Goal: Check status: Check status

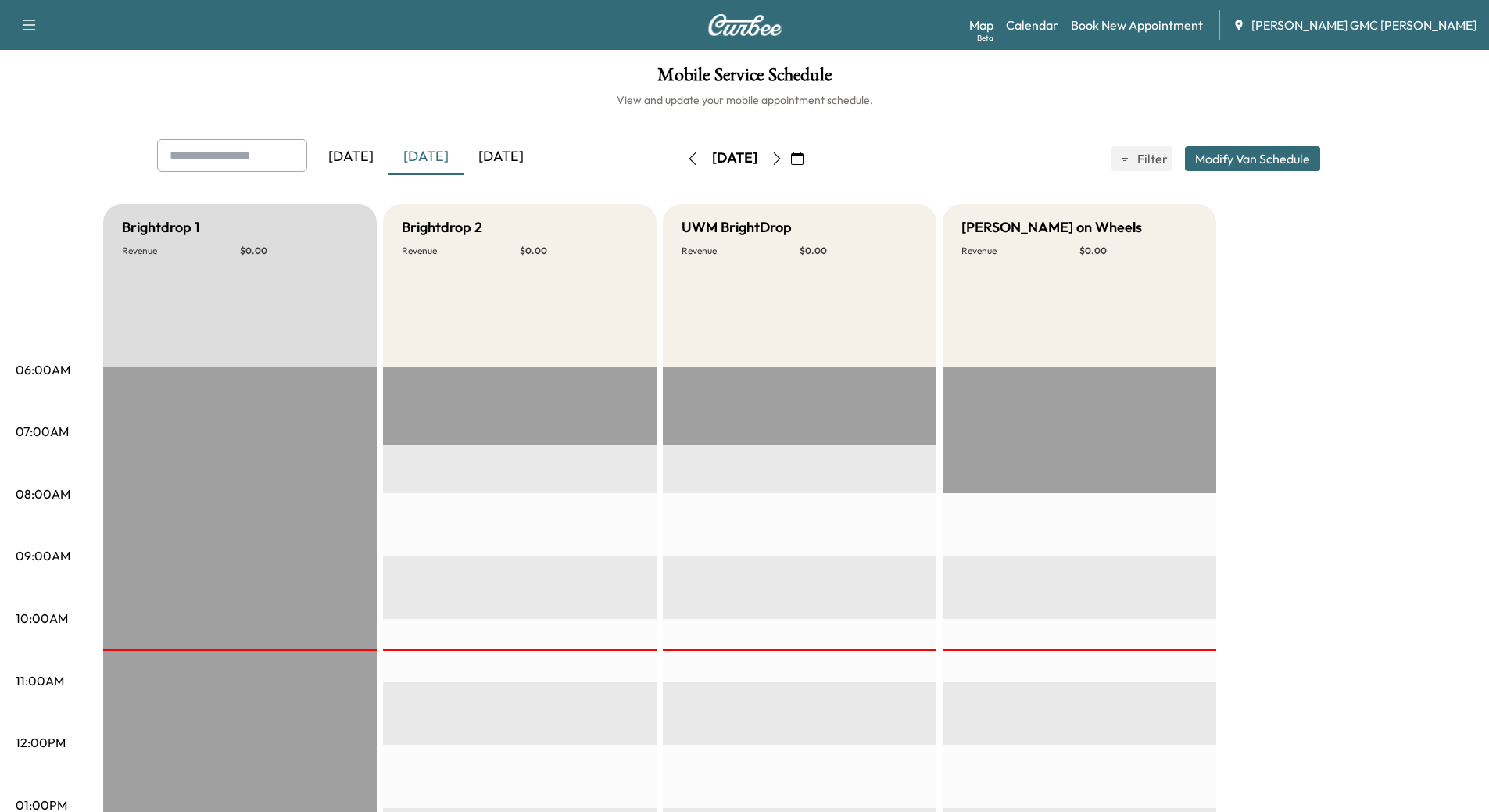
click at [783, 158] on icon "button" at bounding box center [777, 159] width 13 height 13
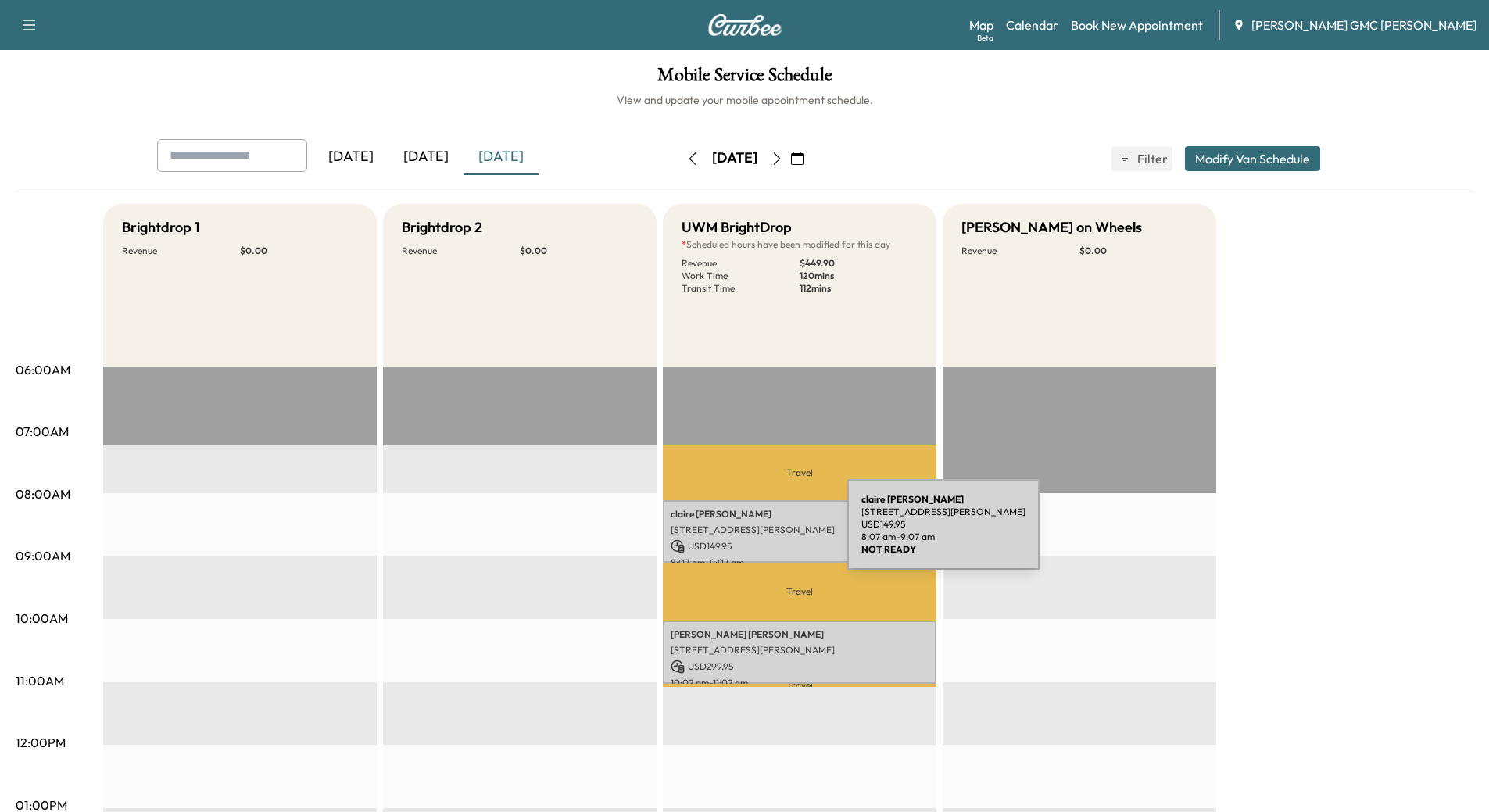
click at [730, 534] on p "[STREET_ADDRESS][PERSON_NAME]" at bounding box center [799, 530] width 258 height 13
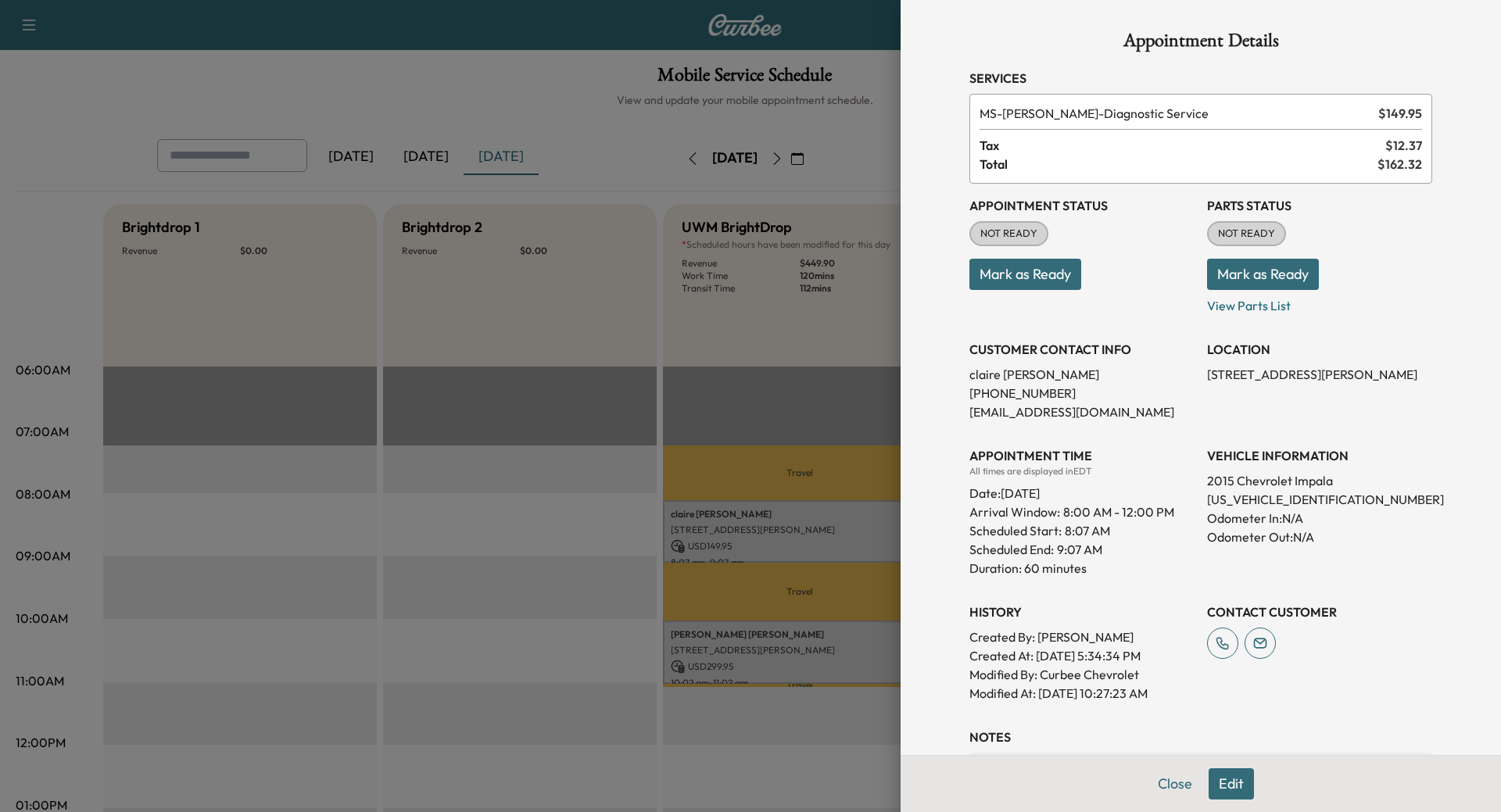
click at [728, 652] on div at bounding box center [750, 406] width 1501 height 812
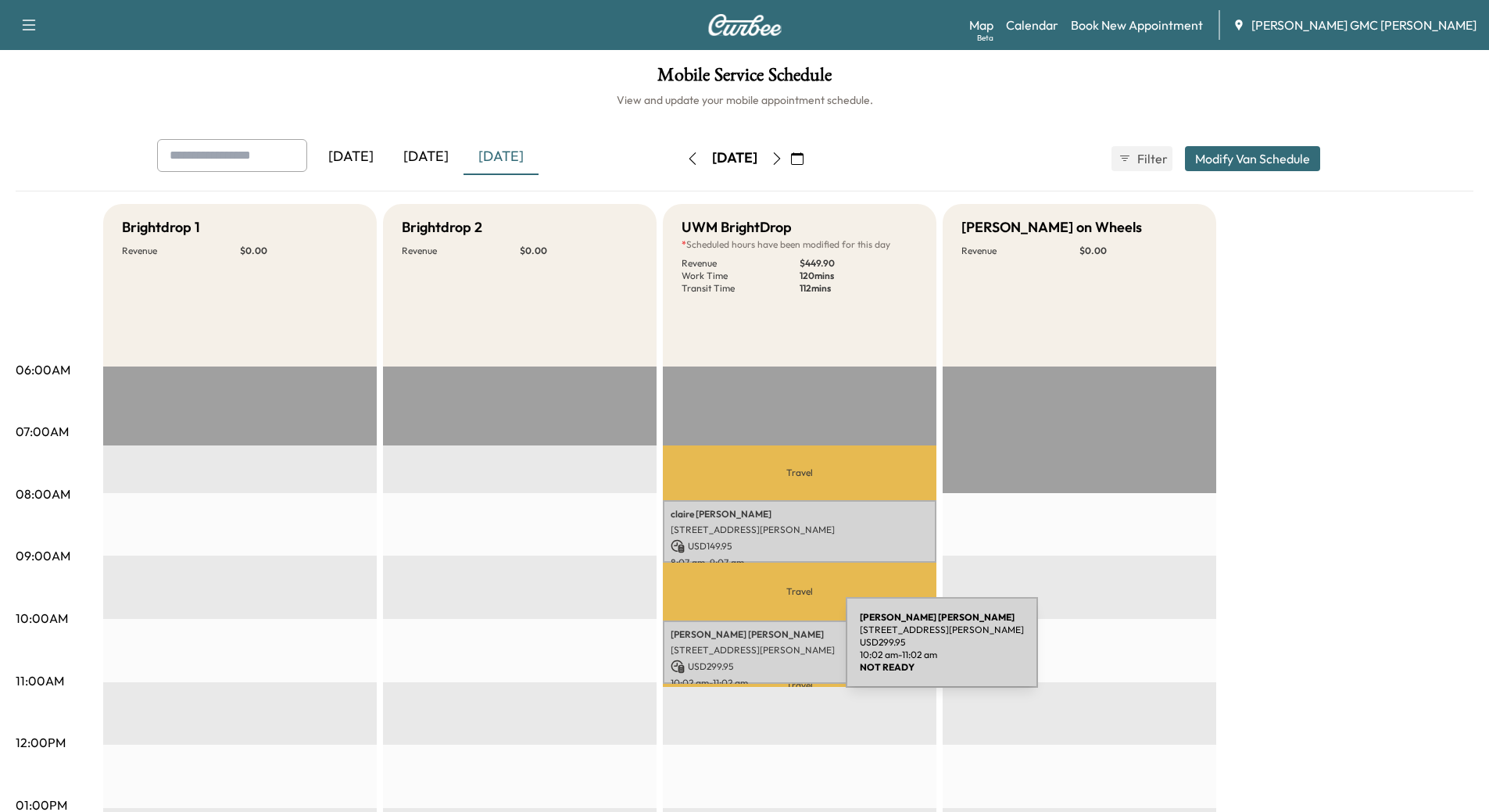
click at [728, 652] on p "[STREET_ADDRESS][PERSON_NAME]" at bounding box center [799, 651] width 258 height 13
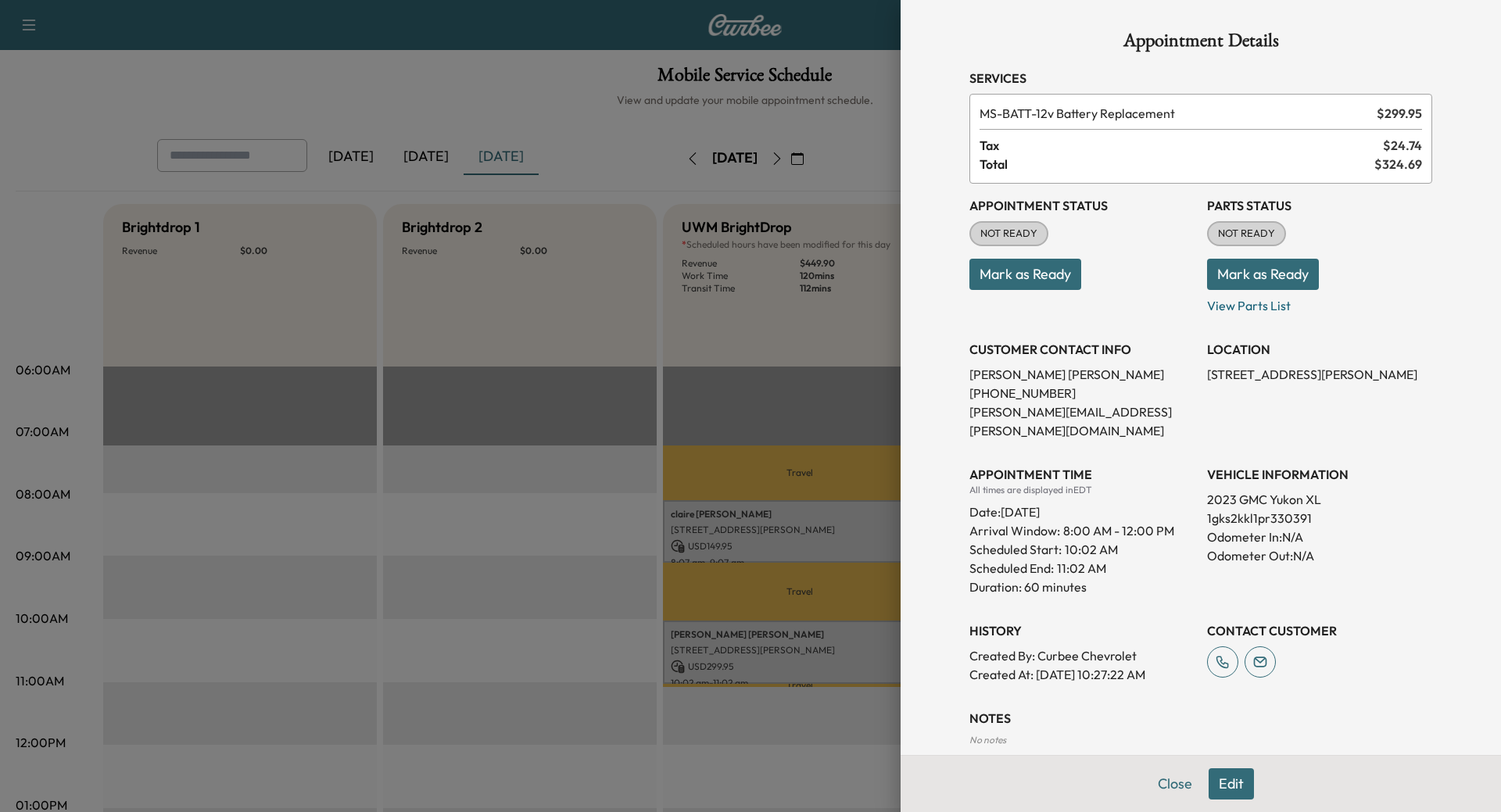
click at [790, 326] on div at bounding box center [750, 406] width 1501 height 812
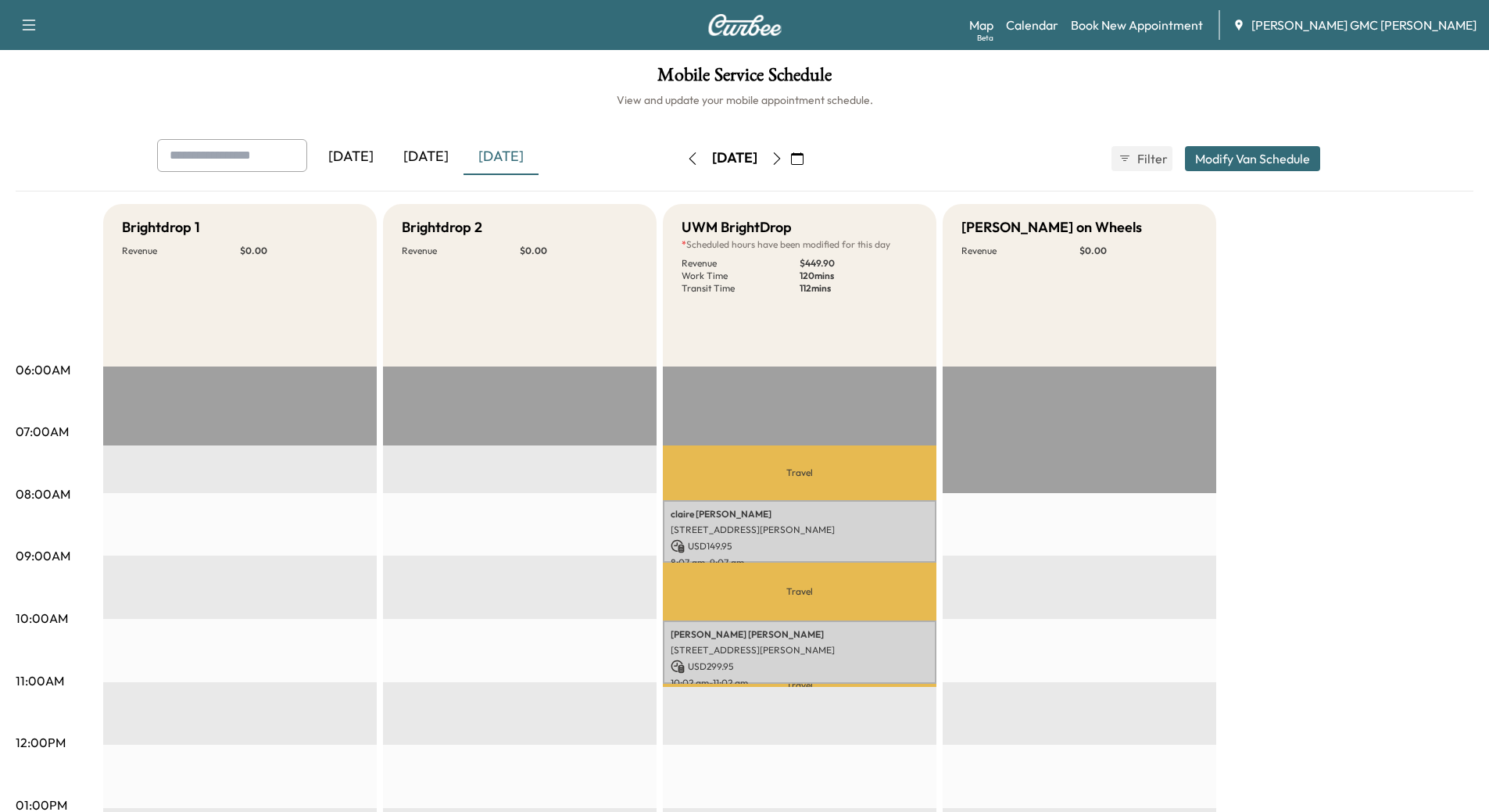
click at [783, 158] on icon "button" at bounding box center [777, 159] width 13 height 13
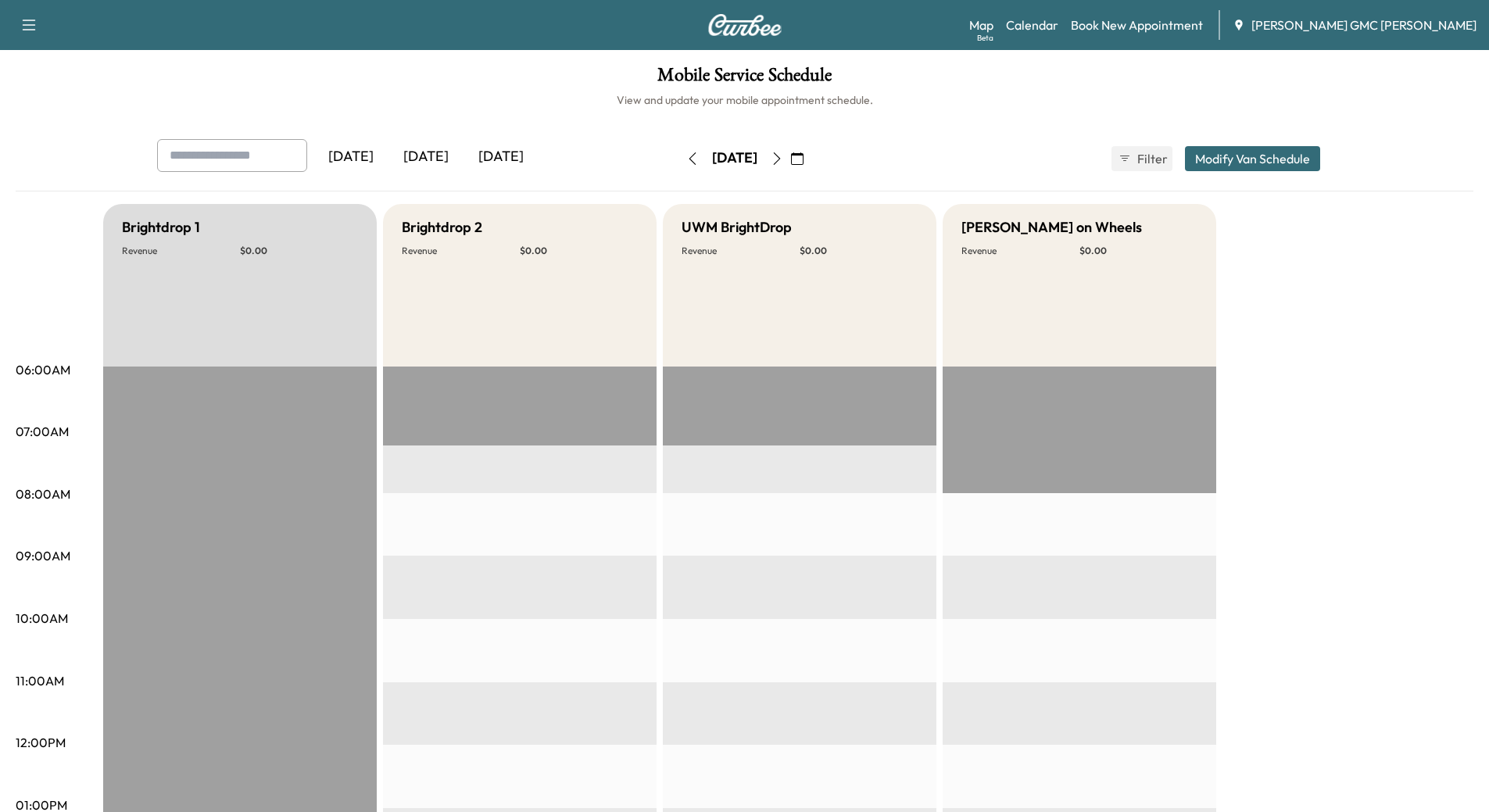
click at [687, 159] on icon "button" at bounding box center [693, 159] width 13 height 13
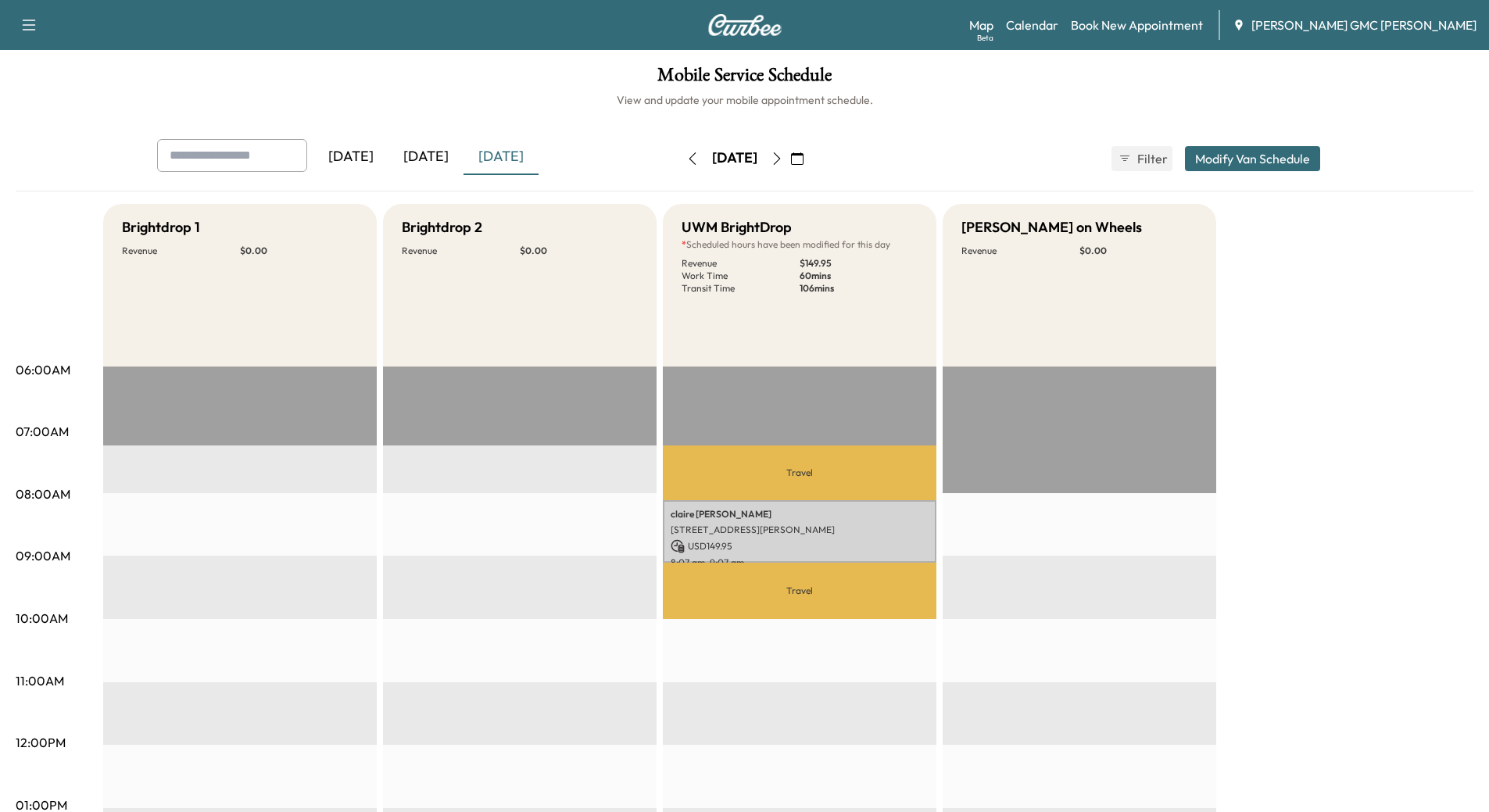
click at [687, 157] on icon "button" at bounding box center [693, 159] width 13 height 13
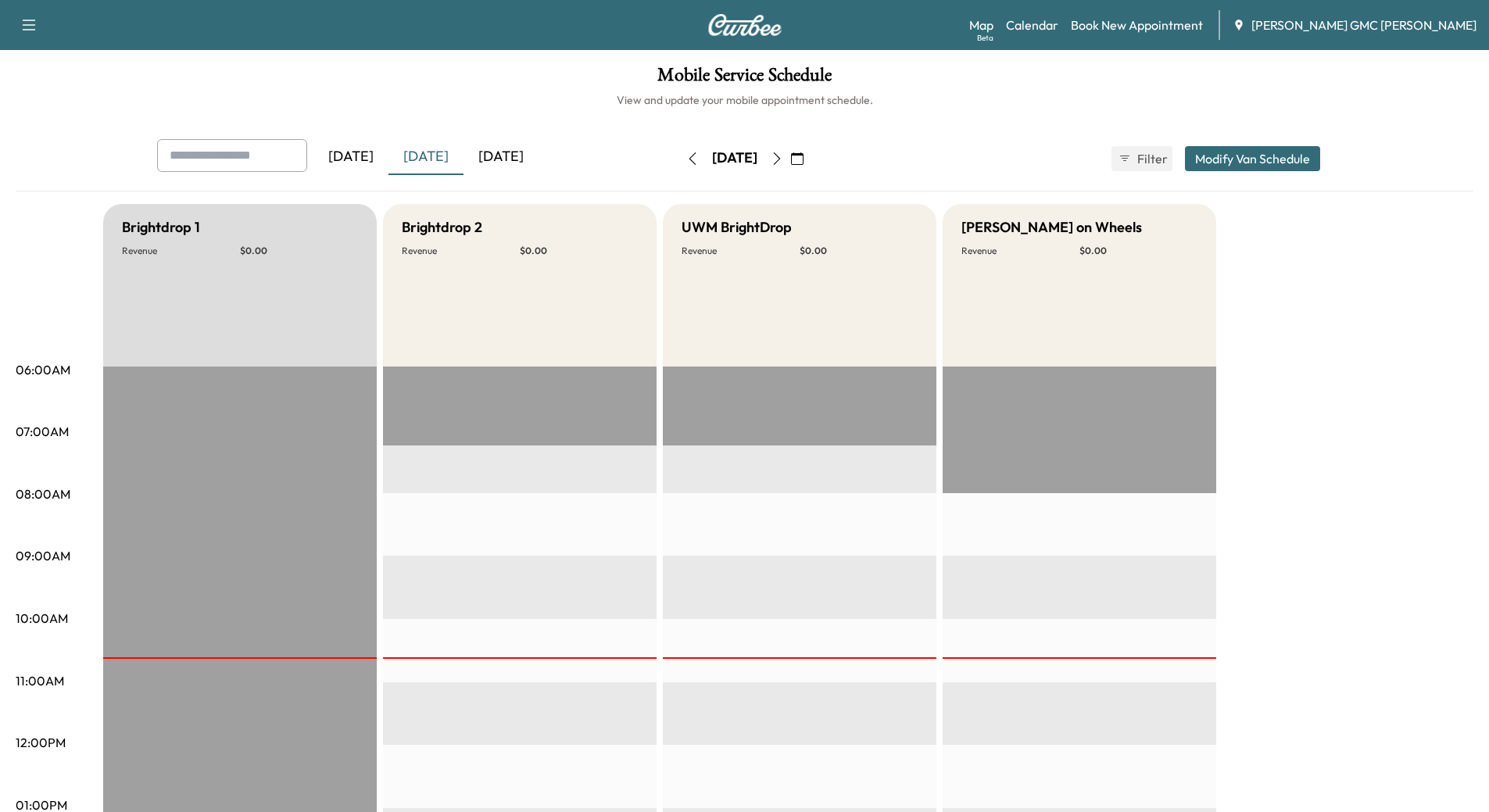
drag, startPoint x: 825, startPoint y: 159, endPoint x: 786, endPoint y: 185, distance: 46.9
click at [783, 159] on icon "button" at bounding box center [777, 159] width 13 height 13
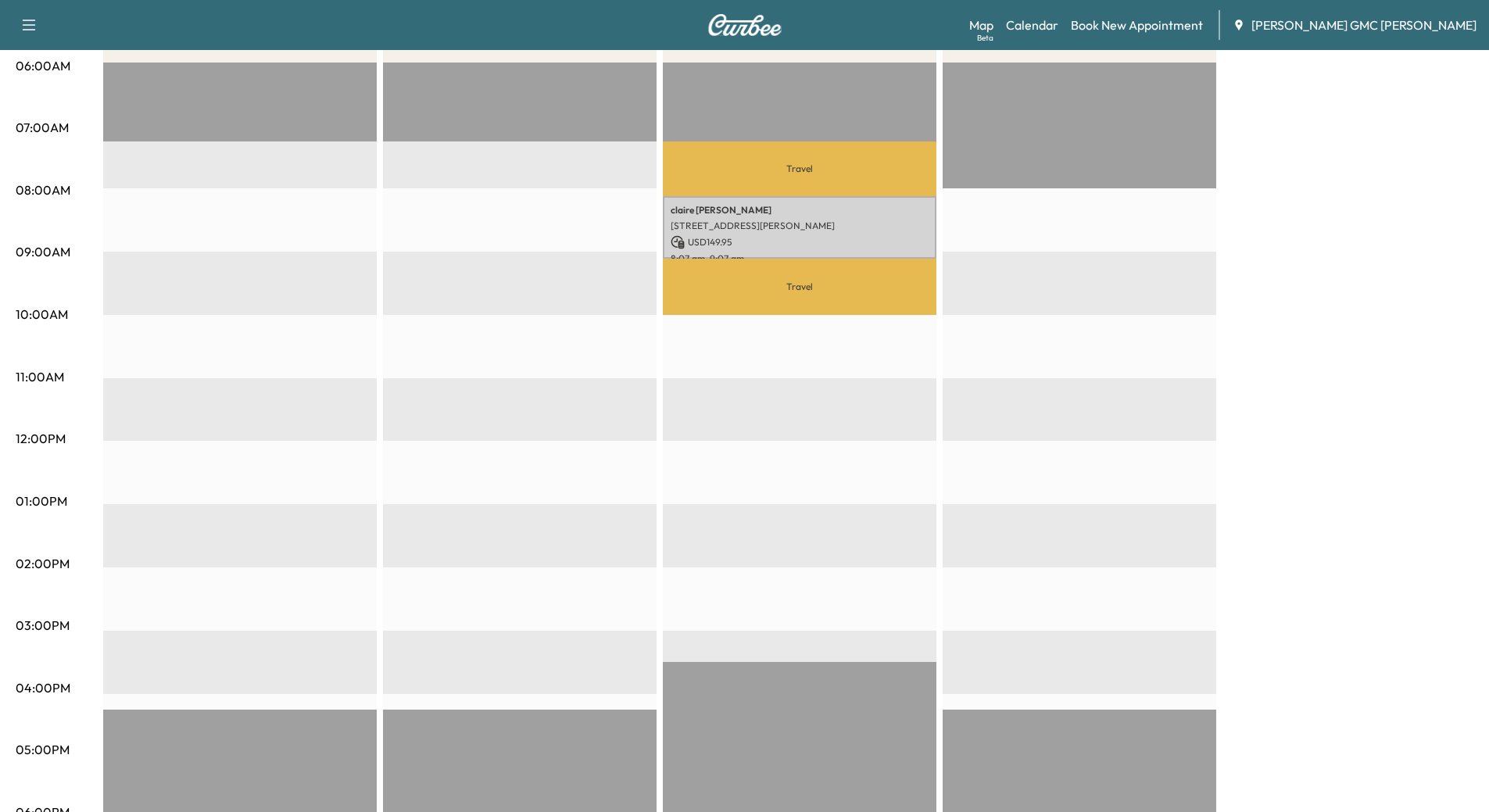
scroll to position [312, 0]
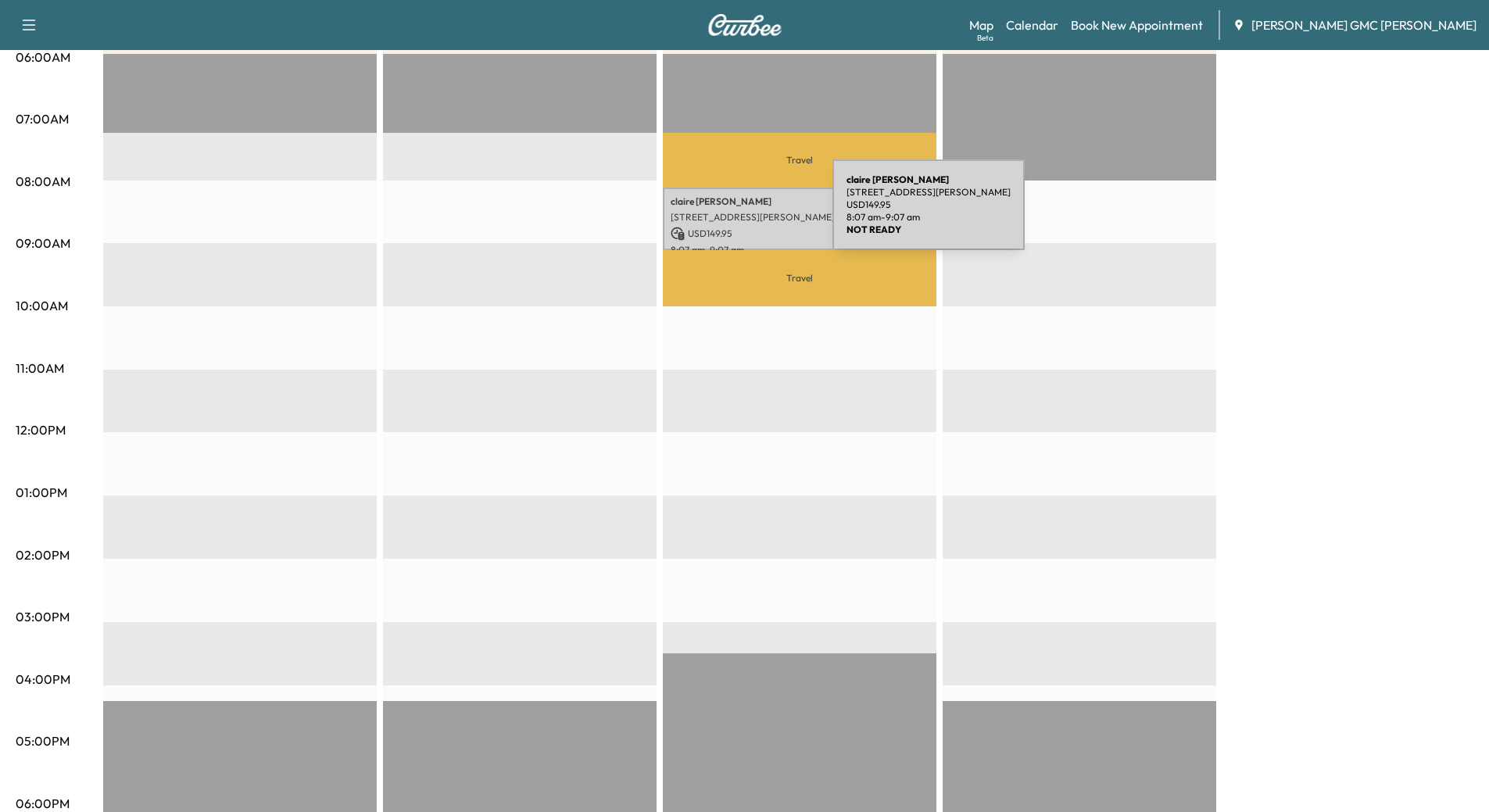
click at [715, 213] on p "[STREET_ADDRESS][PERSON_NAME]" at bounding box center [799, 217] width 258 height 13
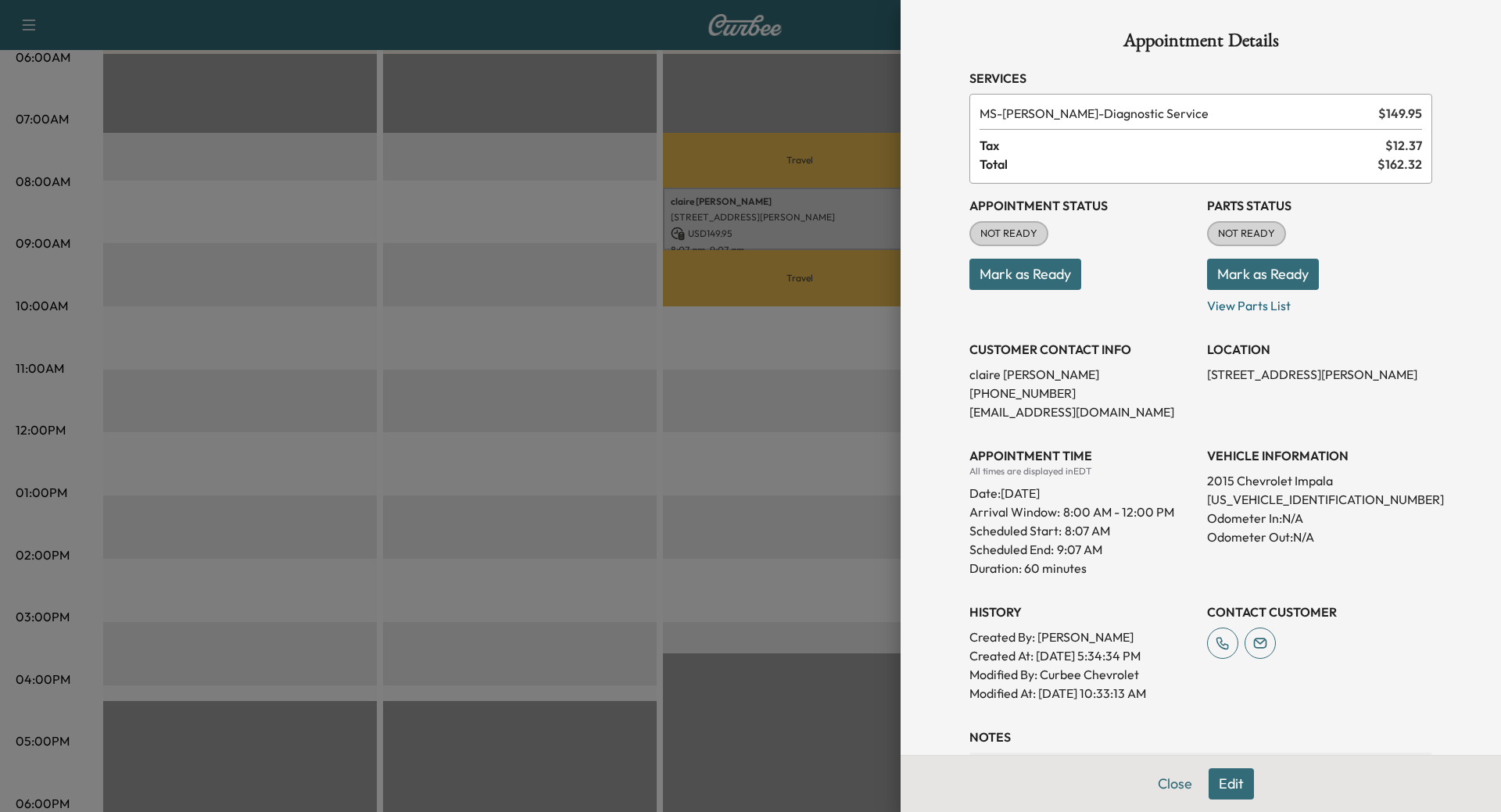
drag, startPoint x: 1163, startPoint y: 781, endPoint x: 1065, endPoint y: 765, distance: 99.3
click at [1163, 782] on button "Close" at bounding box center [1175, 783] width 54 height 31
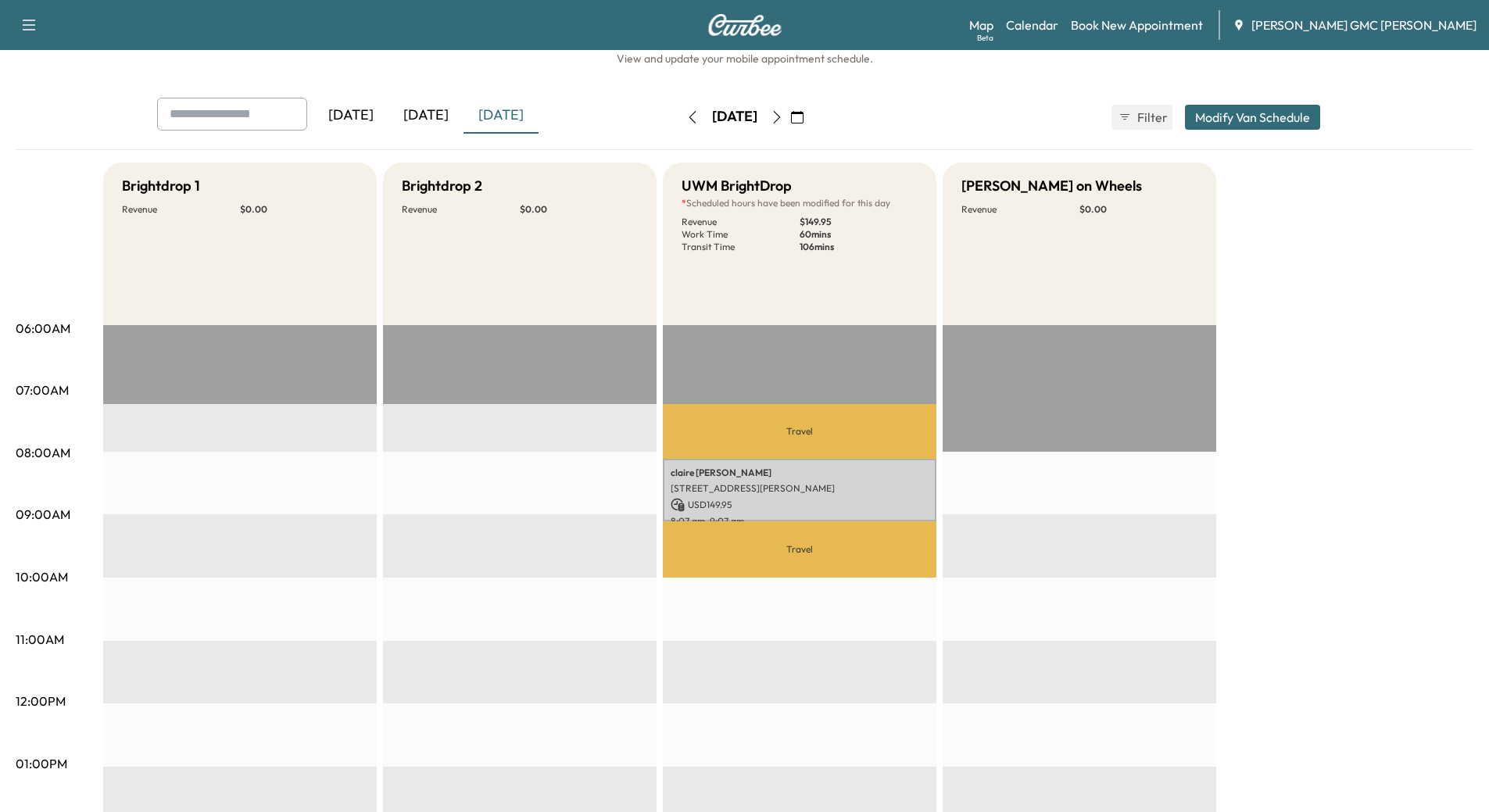
scroll to position [78, 0]
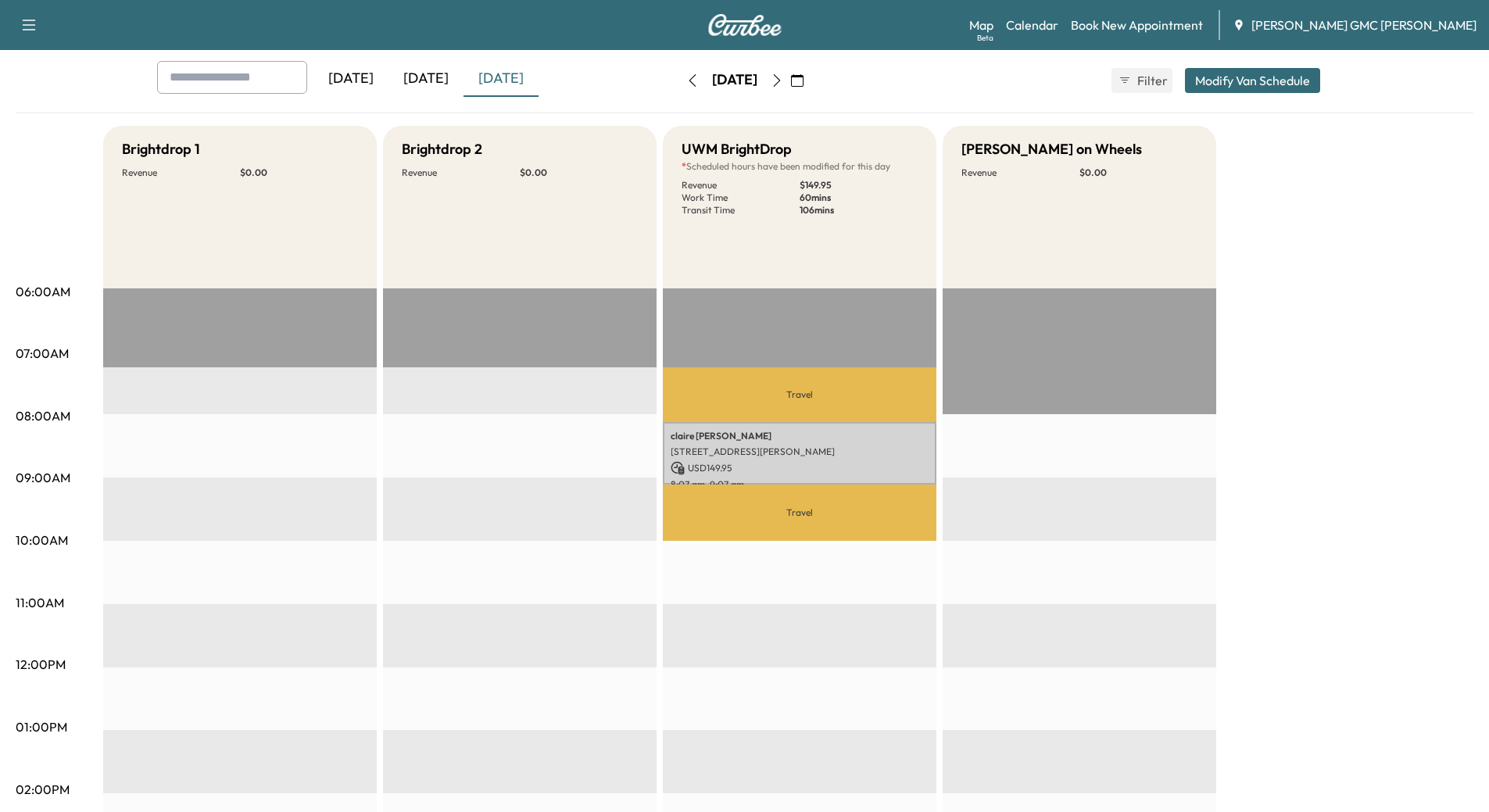
click at [783, 82] on icon "button" at bounding box center [777, 81] width 13 height 13
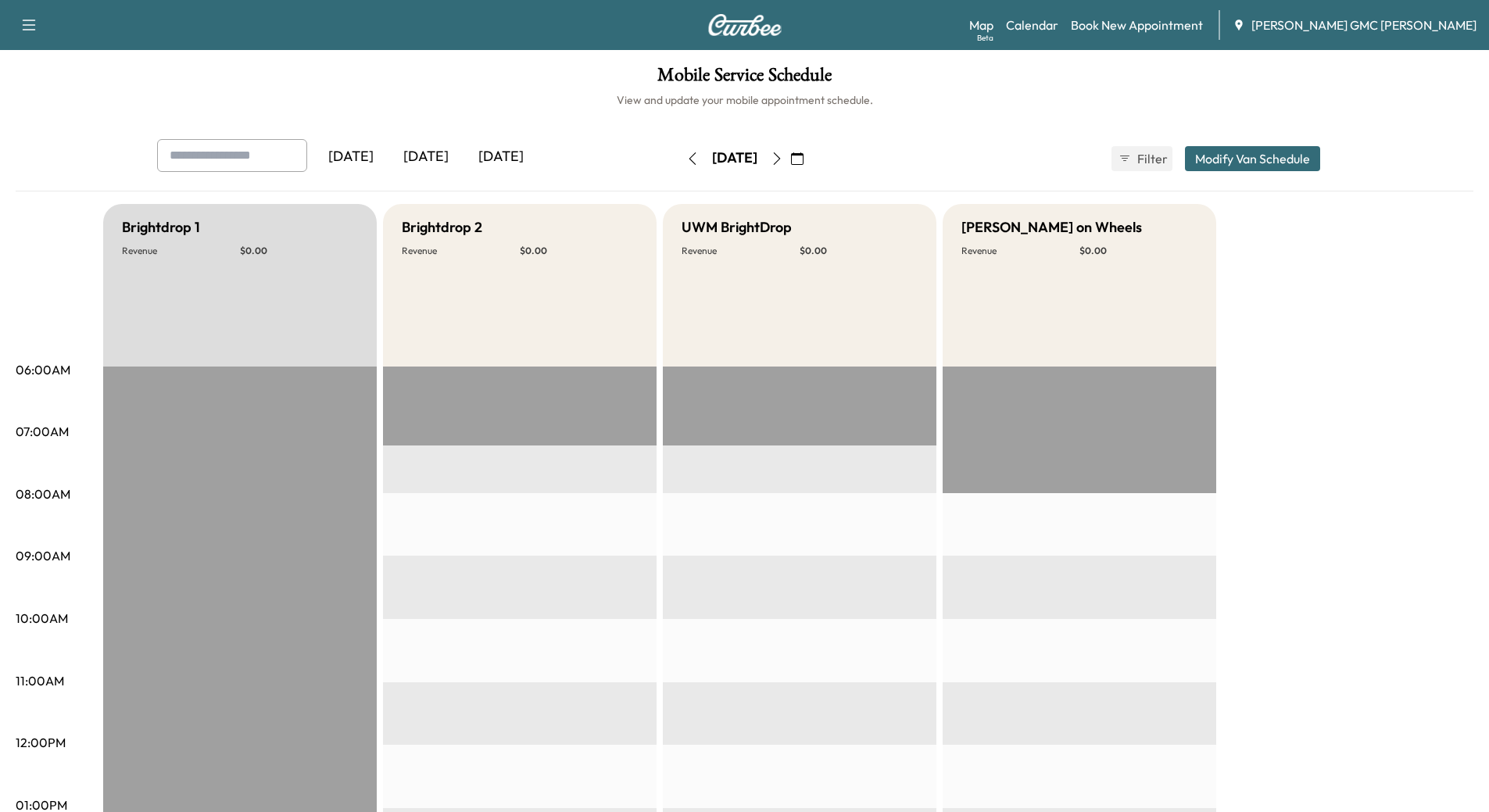
click at [783, 157] on icon "button" at bounding box center [777, 159] width 13 height 13
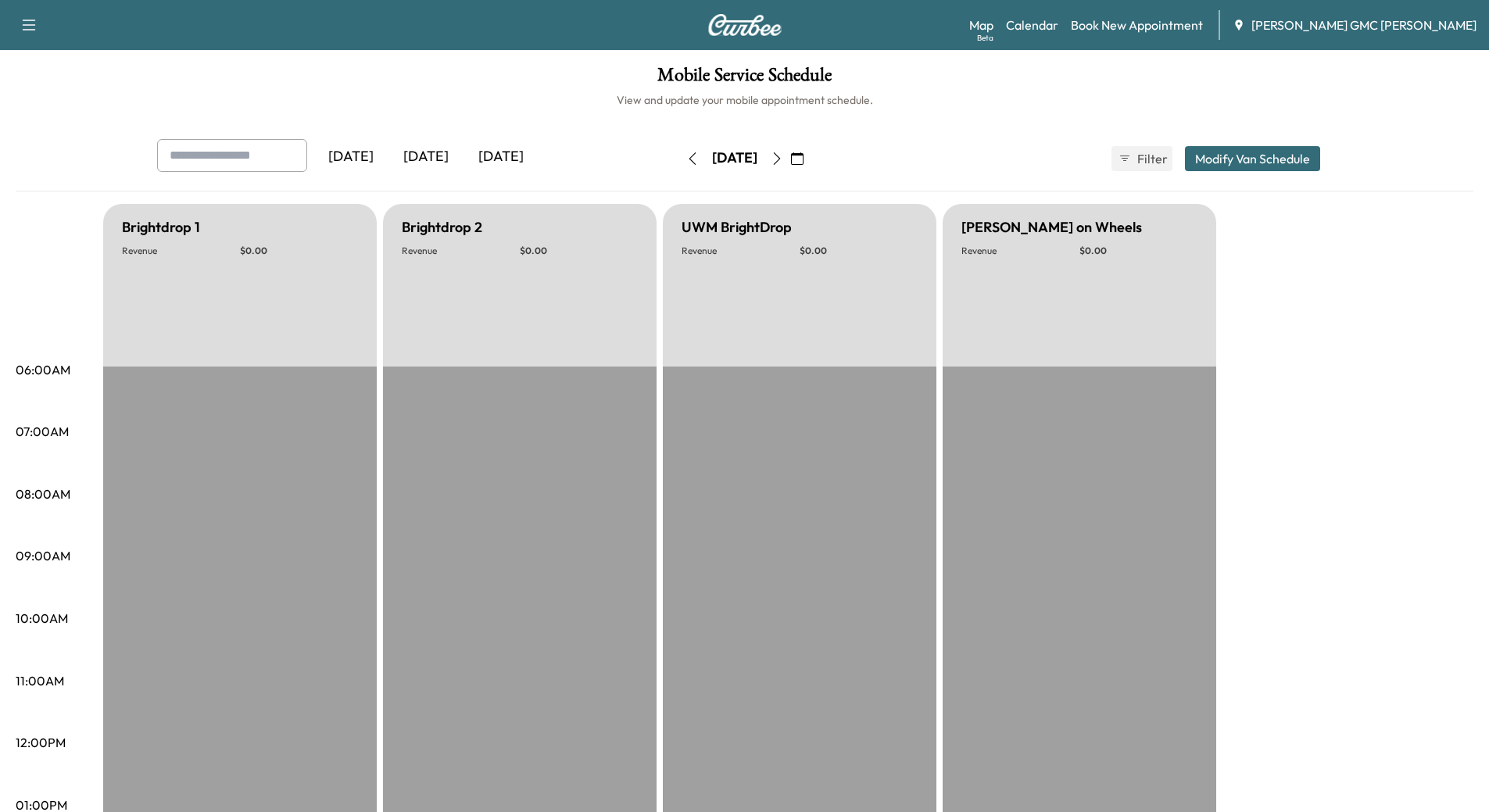
click at [790, 156] on button "button" at bounding box center [776, 158] width 26 height 25
click at [783, 155] on icon "button" at bounding box center [777, 159] width 13 height 13
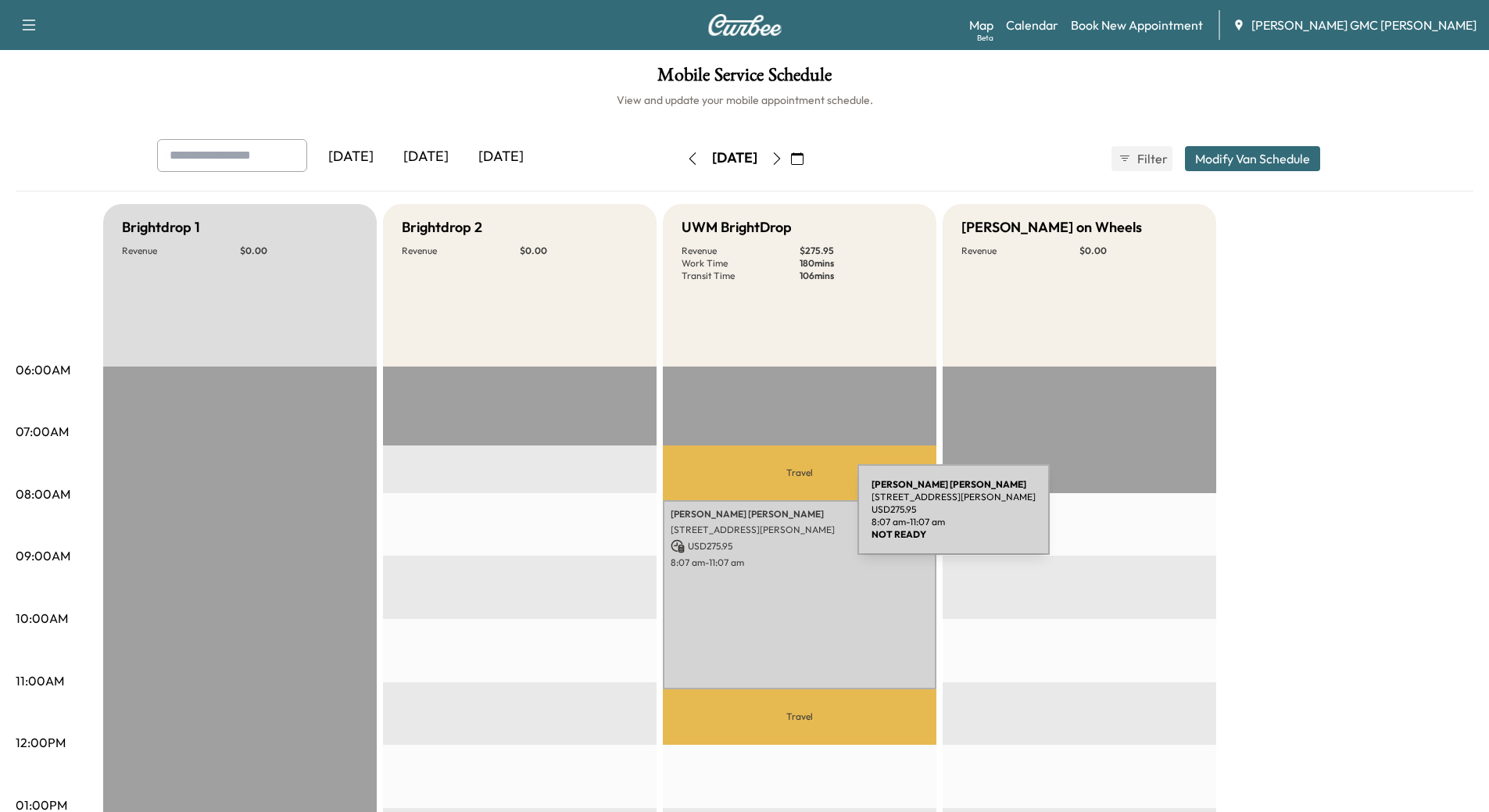
click at [742, 521] on div "[PERSON_NAME] [STREET_ADDRESS][PERSON_NAME] USD 275.95 8:07 am - 11:07 am" at bounding box center [799, 595] width 273 height 189
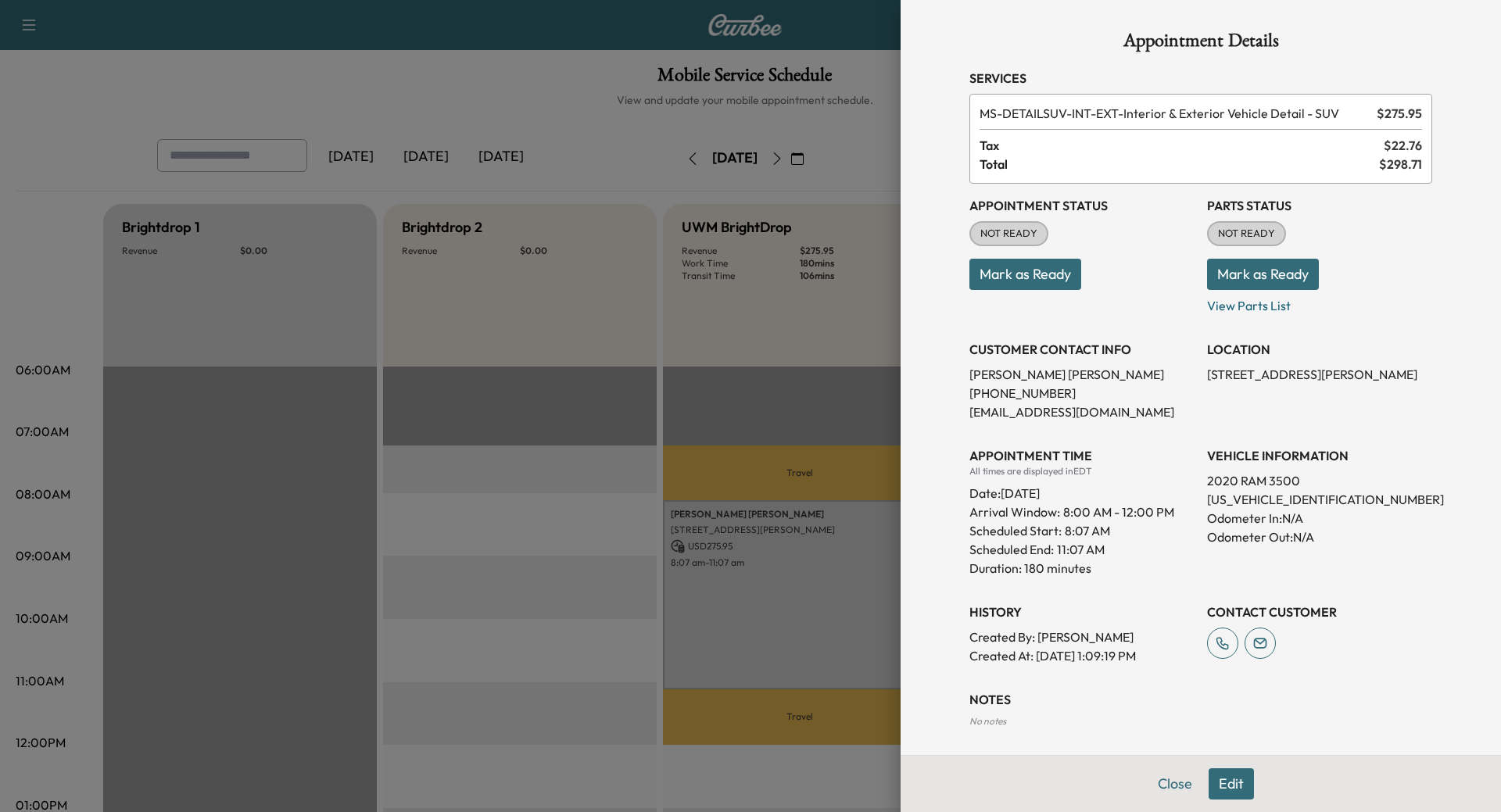
click at [1164, 782] on button "Close" at bounding box center [1175, 783] width 54 height 31
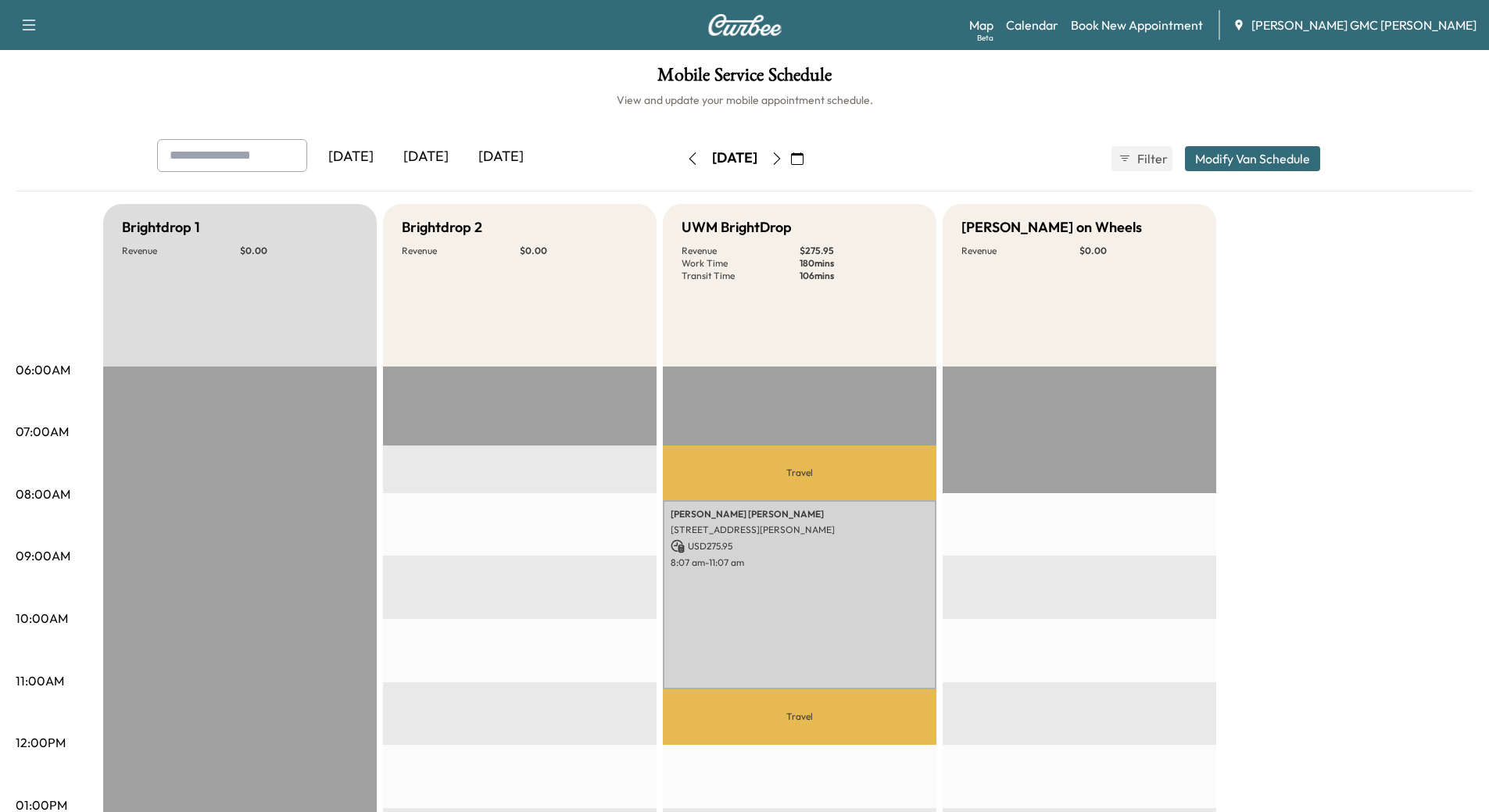
click at [783, 160] on icon "button" at bounding box center [777, 159] width 13 height 13
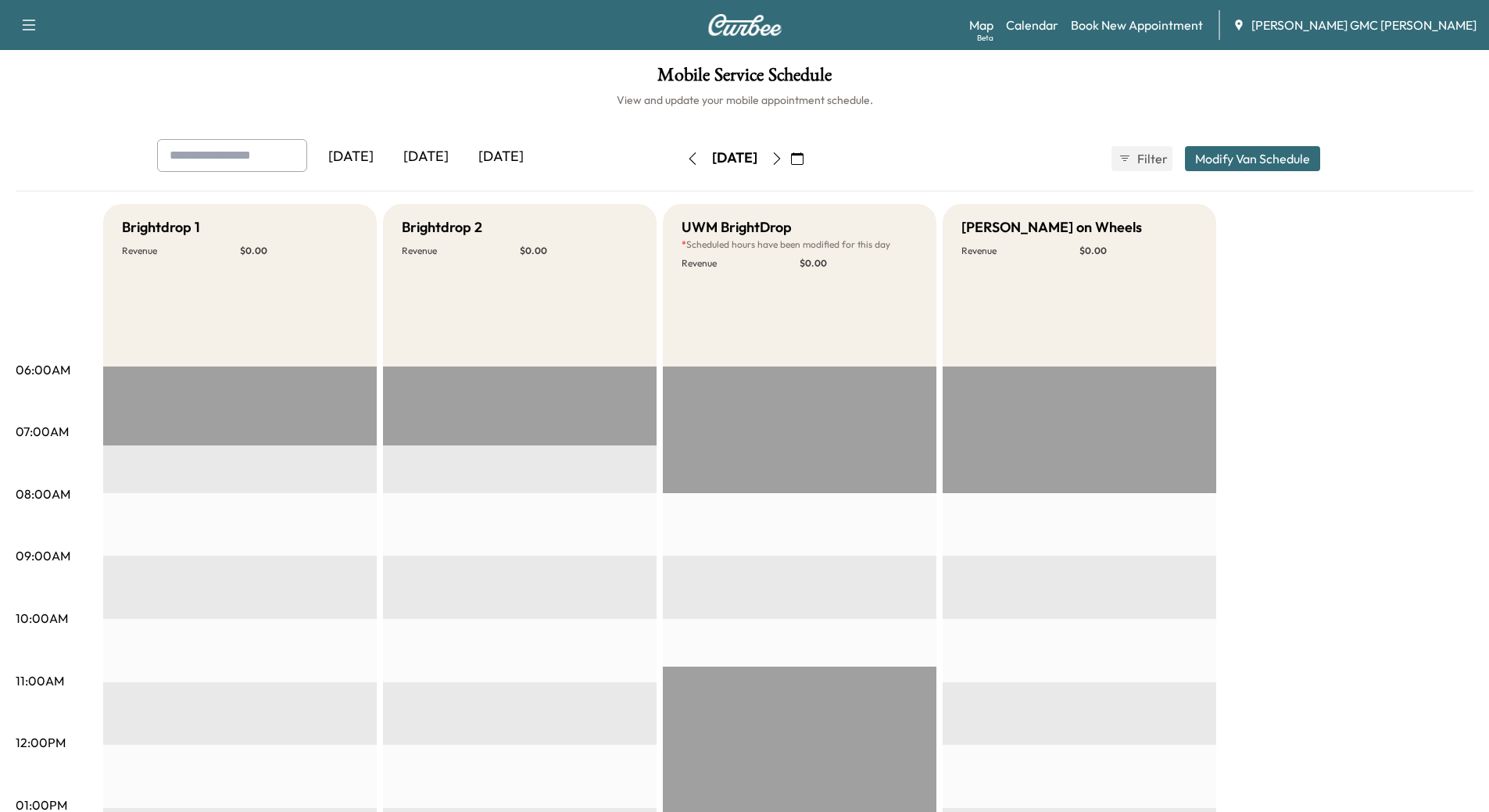
click at [783, 161] on icon "button" at bounding box center [777, 159] width 13 height 13
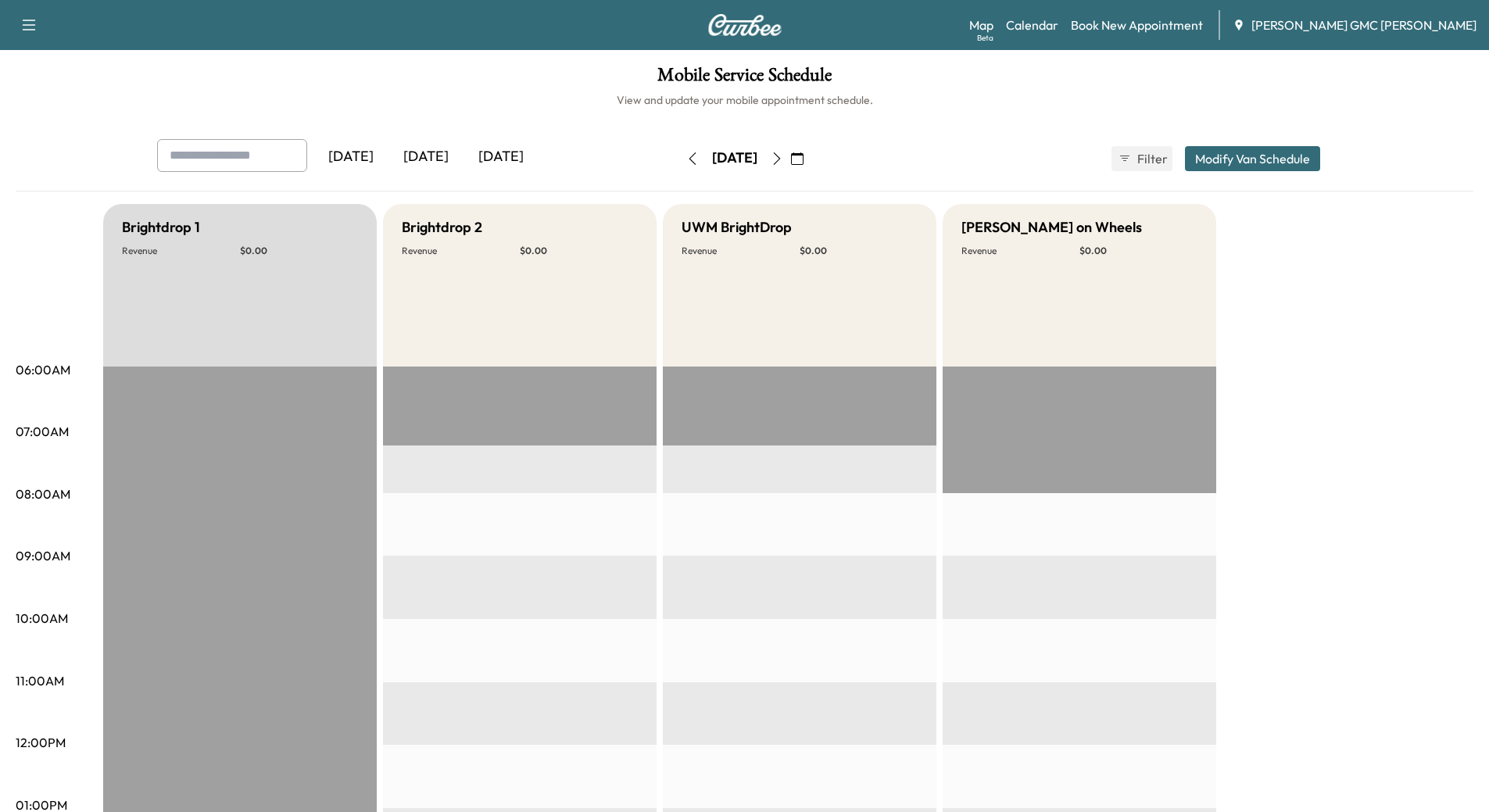
click at [783, 158] on icon "button" at bounding box center [777, 159] width 13 height 13
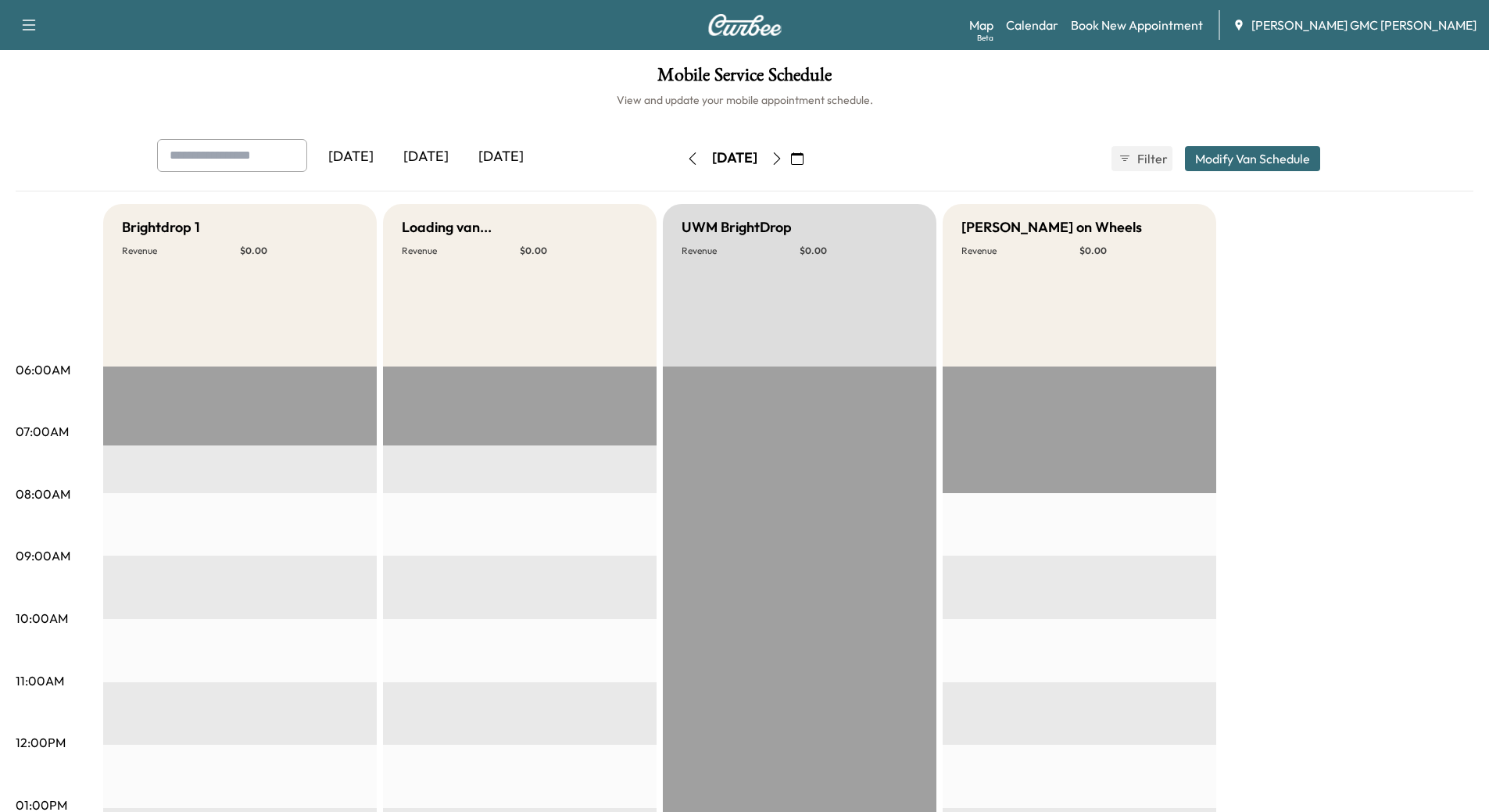
click at [783, 158] on icon "button" at bounding box center [777, 159] width 13 height 13
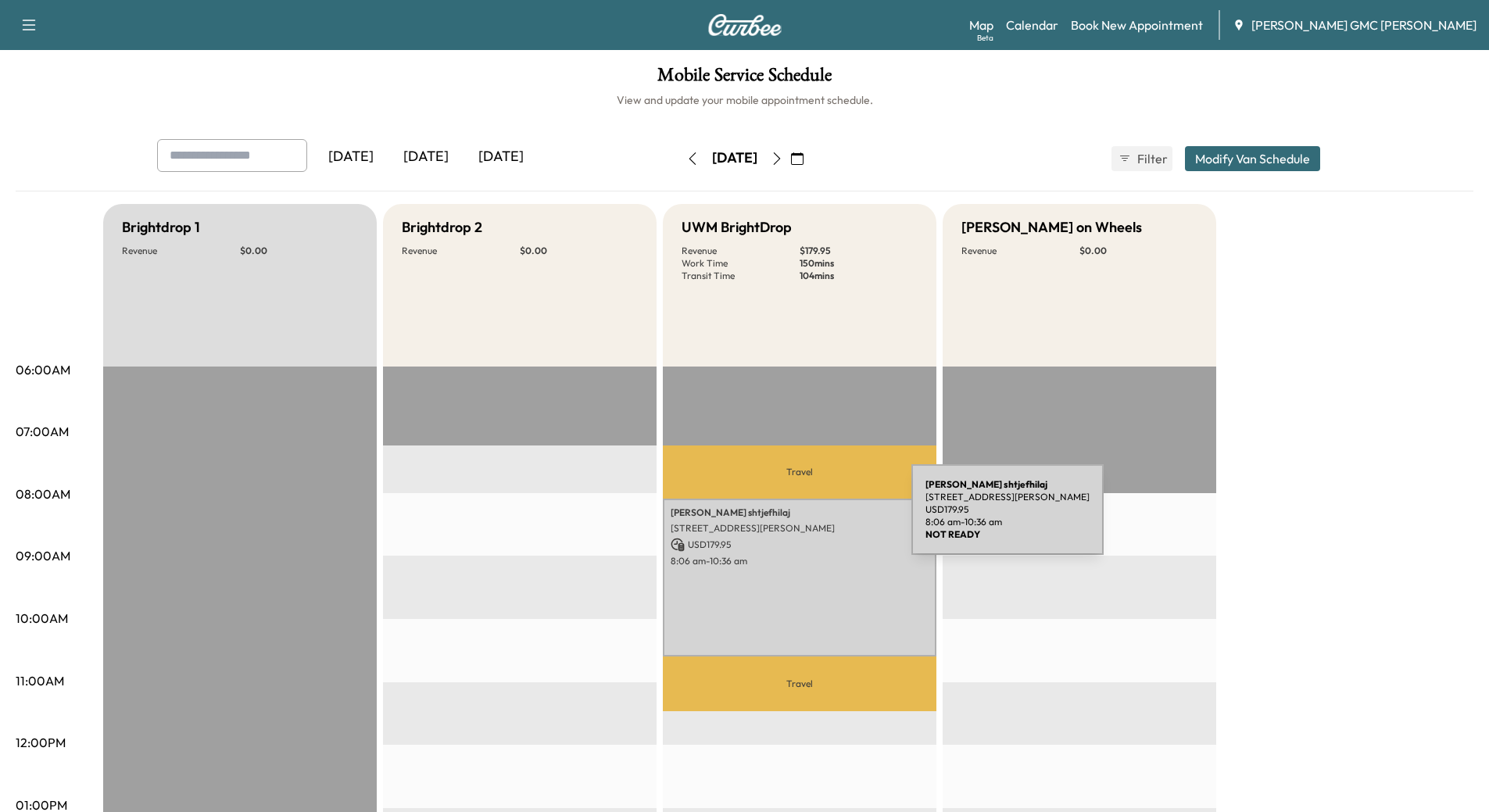
click at [794, 519] on div "[PERSON_NAME] [STREET_ADDRESS] USD 179.95 8:06 am - 10:36 am" at bounding box center [799, 578] width 273 height 158
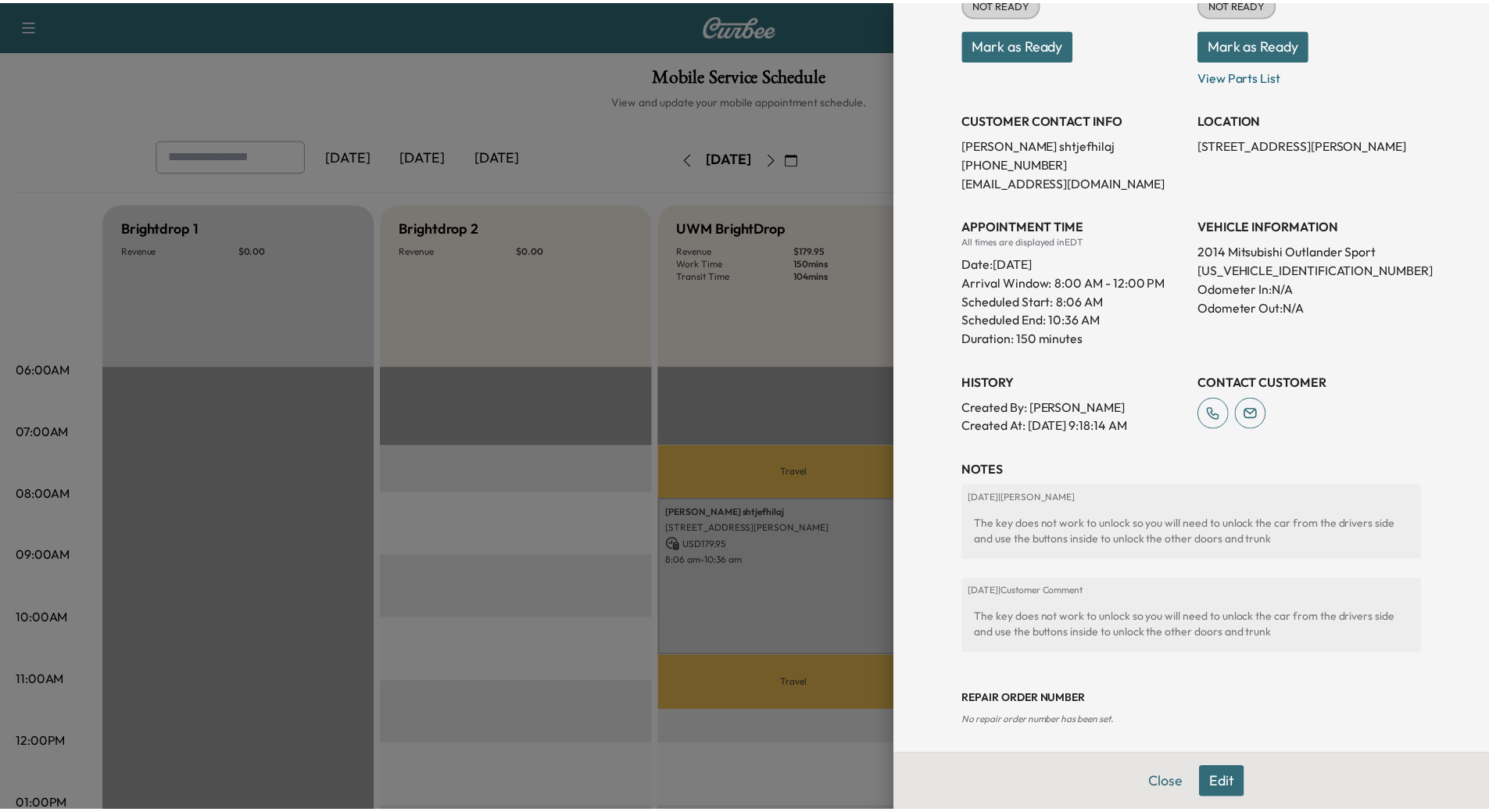
scroll to position [235, 0]
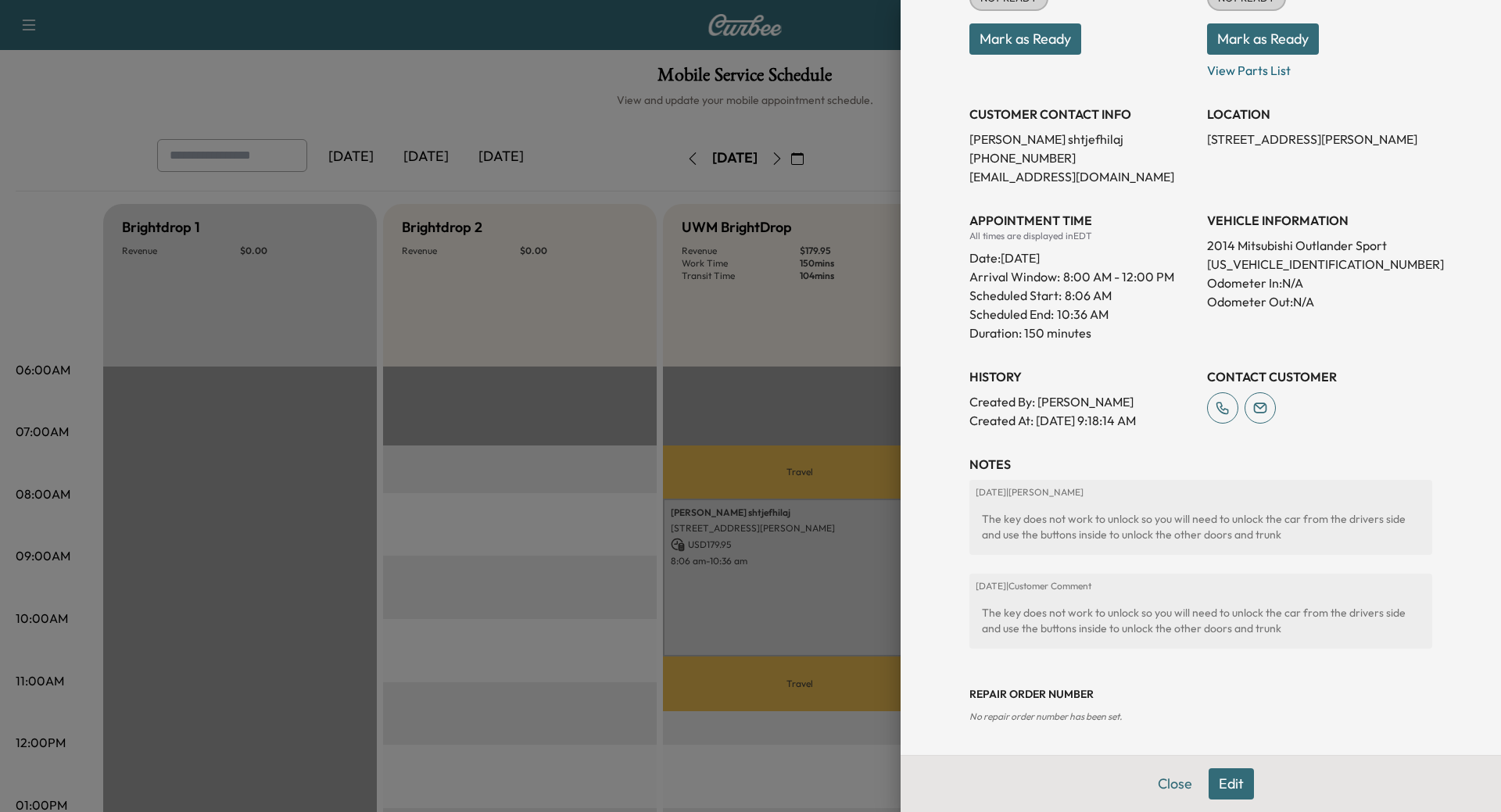
click at [1152, 776] on button "Close" at bounding box center [1175, 783] width 54 height 31
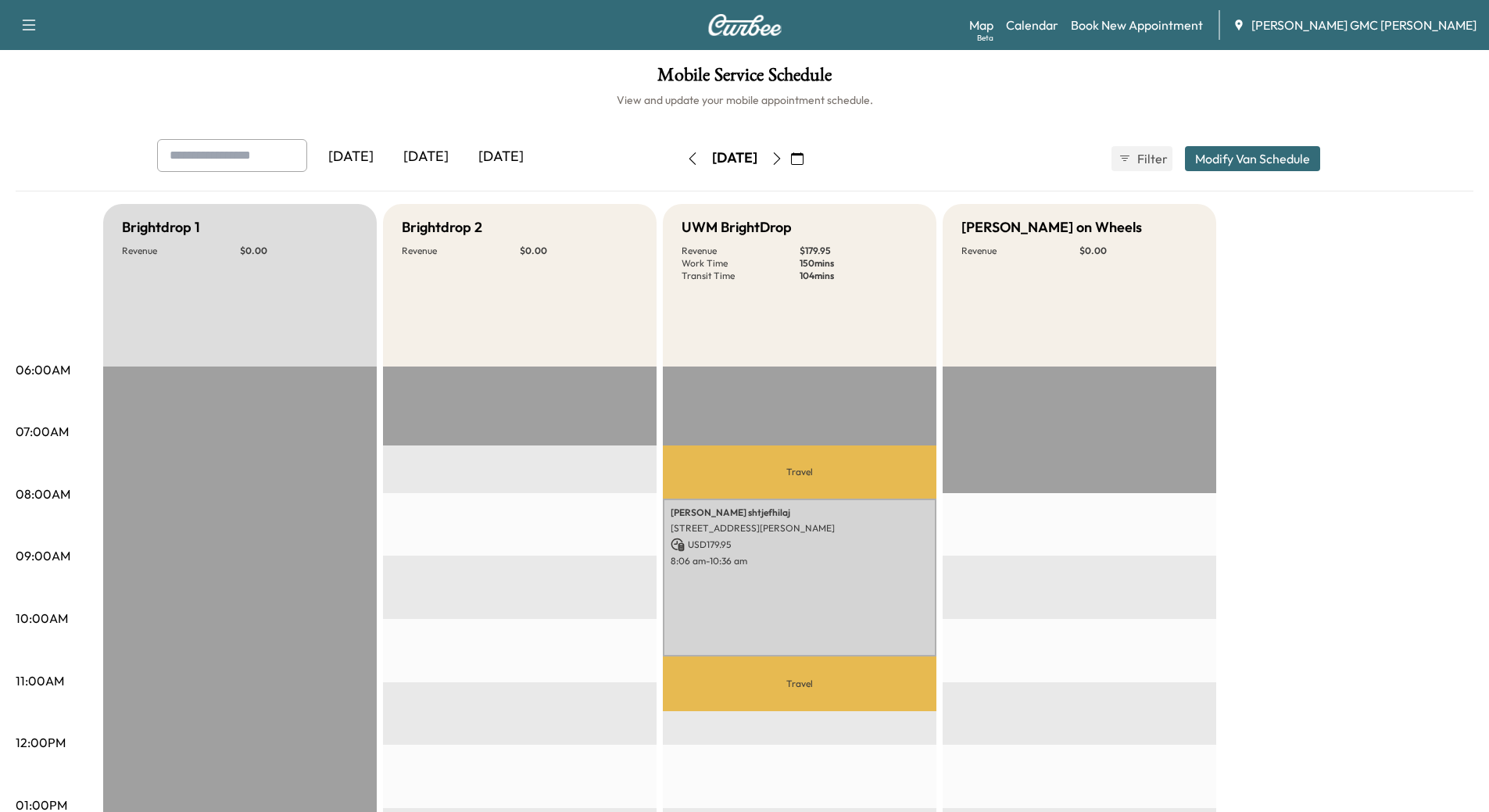
click at [783, 158] on icon "button" at bounding box center [777, 159] width 13 height 13
